Goal: Information Seeking & Learning: Learn about a topic

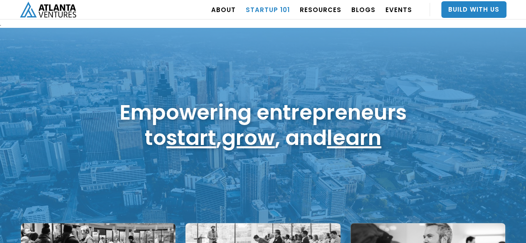
click at [271, 10] on link "Startup 101" at bounding box center [268, 9] width 44 height 23
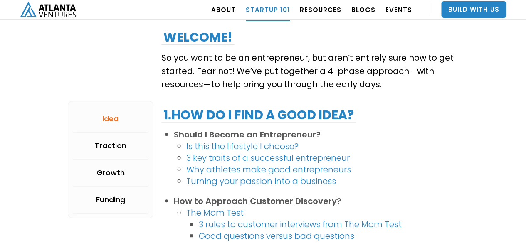
scroll to position [42, 0]
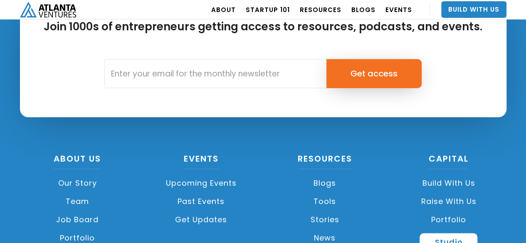
scroll to position [2039, 0]
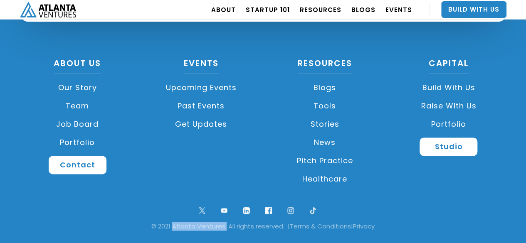
drag, startPoint x: 221, startPoint y: 227, endPoint x: 167, endPoint y: 228, distance: 54.8
click at [167, 228] on div "© 2021 Atlanta Ventures. All rights reserved. | Terms & Conditions | Privacy" at bounding box center [262, 226] width 501 height 8
copy div "Atlanta Ventures."
click at [81, 145] on link "Portfolio" at bounding box center [77, 142] width 115 height 18
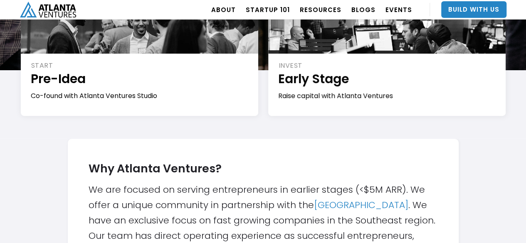
scroll to position [124, 0]
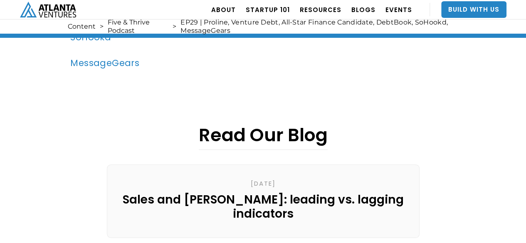
scroll to position [1132, 0]
